Goal: Information Seeking & Learning: Learn about a topic

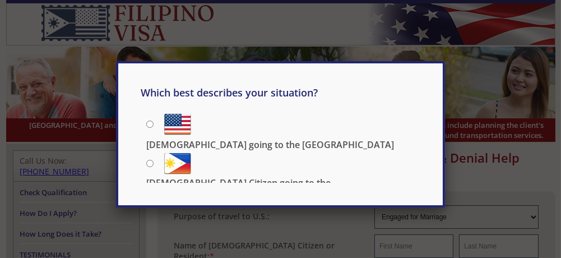
click at [148, 160] on input "[DEMOGRAPHIC_DATA] Citizen going to the [DEMOGRAPHIC_DATA]" at bounding box center [149, 163] width 7 height 7
radio input "true"
